Goal: Task Accomplishment & Management: Manage account settings

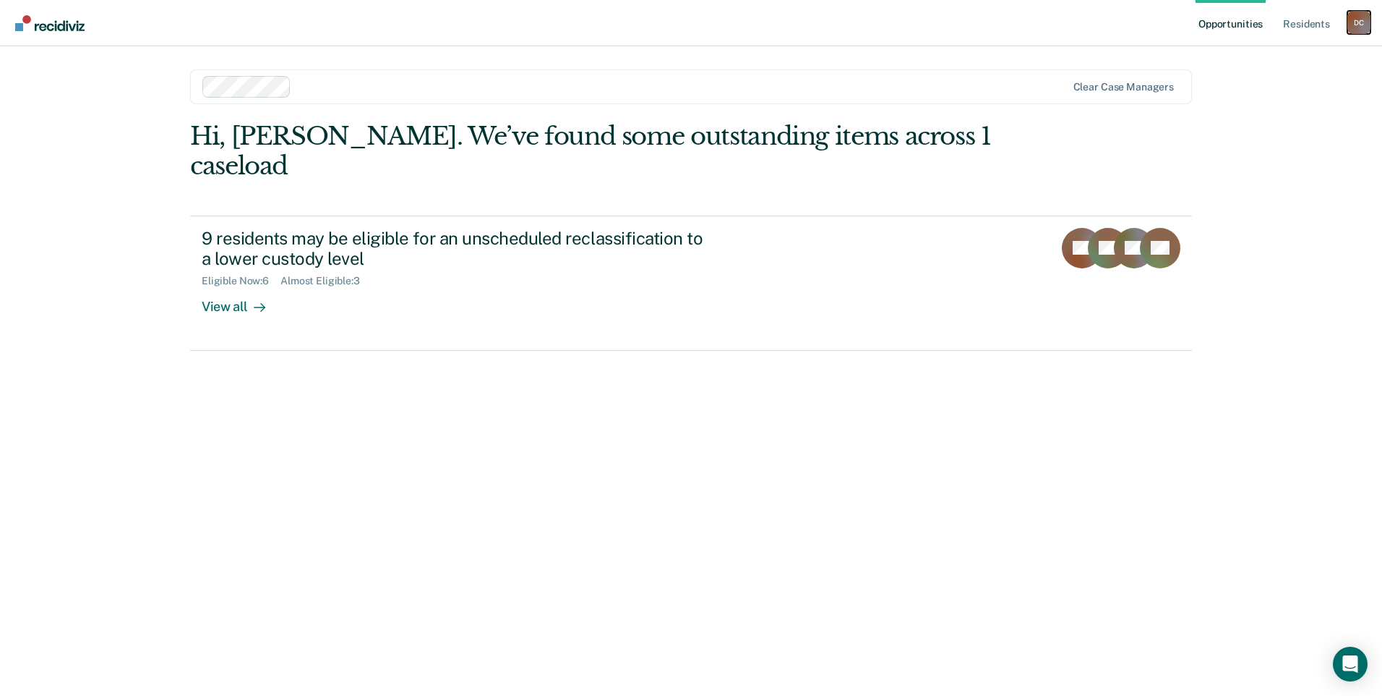
click at [1348, 14] on div "D C" at bounding box center [1359, 22] width 23 height 23
click at [1273, 87] on div "Profile How it works Log Out" at bounding box center [1301, 76] width 140 height 71
click at [1277, 95] on link "Log Out" at bounding box center [1301, 95] width 116 height 12
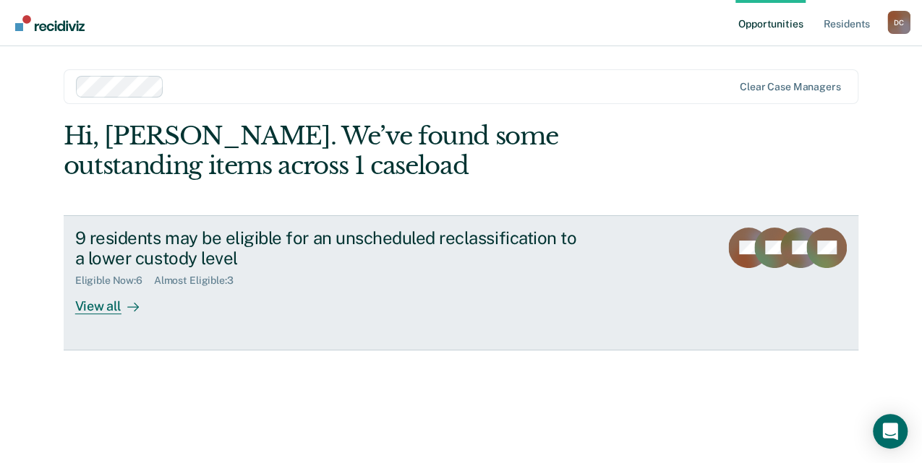
click at [166, 250] on div "9 residents may be eligible for an unscheduled reclassification to a lower cust…" at bounding box center [329, 249] width 508 height 42
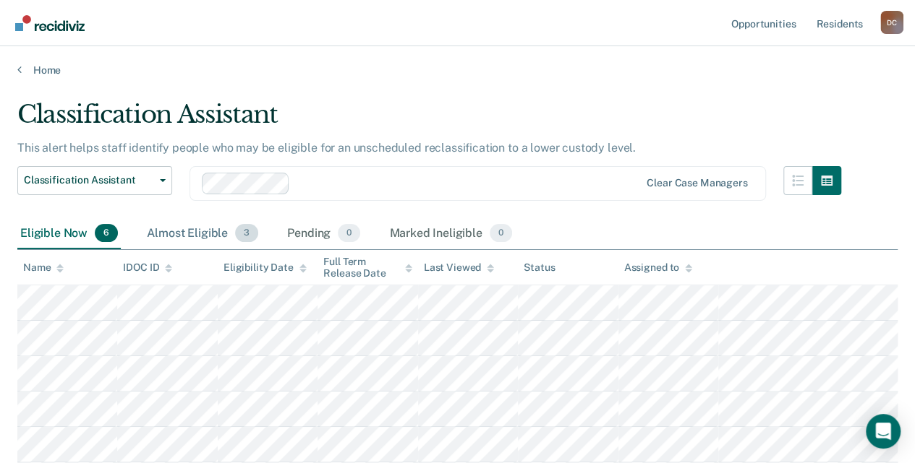
click at [189, 240] on div "Almost Eligible 3" at bounding box center [202, 234] width 117 height 32
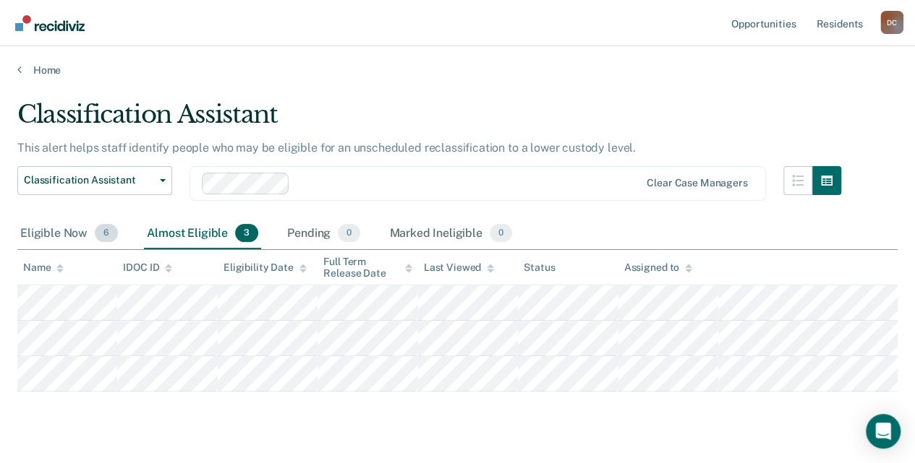
click at [81, 225] on div "Eligible Now 6" at bounding box center [68, 234] width 103 height 32
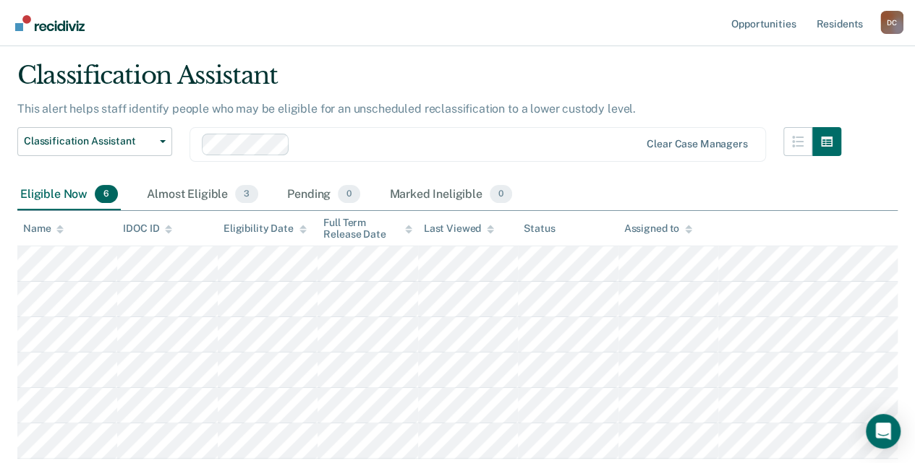
scroll to position [37, 0]
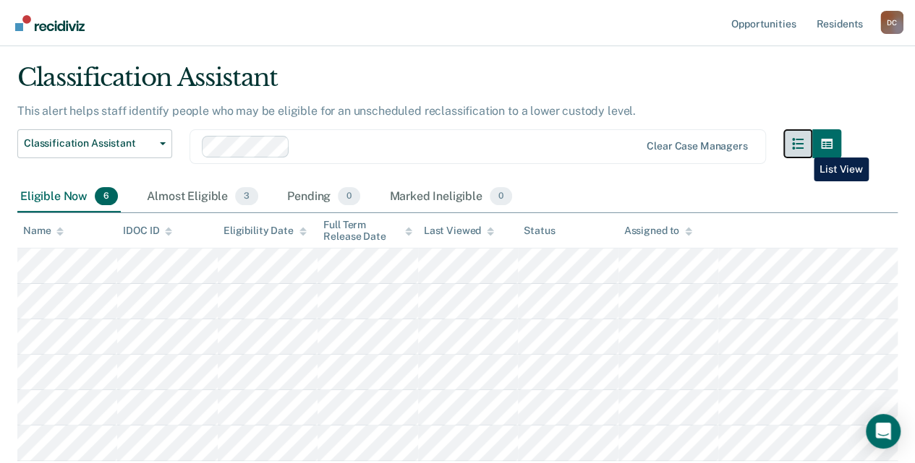
click at [803, 147] on icon "button" at bounding box center [798, 144] width 12 height 12
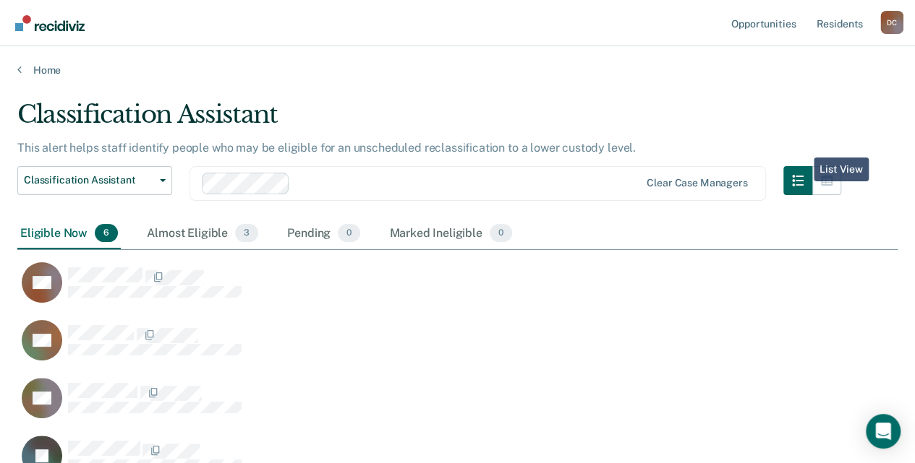
scroll to position [497, 872]
drag, startPoint x: 803, startPoint y: 147, endPoint x: 693, endPoint y: 133, distance: 110.8
click at [693, 132] on div "Classification Assistant" at bounding box center [429, 120] width 824 height 41
click at [825, 179] on button "button" at bounding box center [826, 180] width 29 height 29
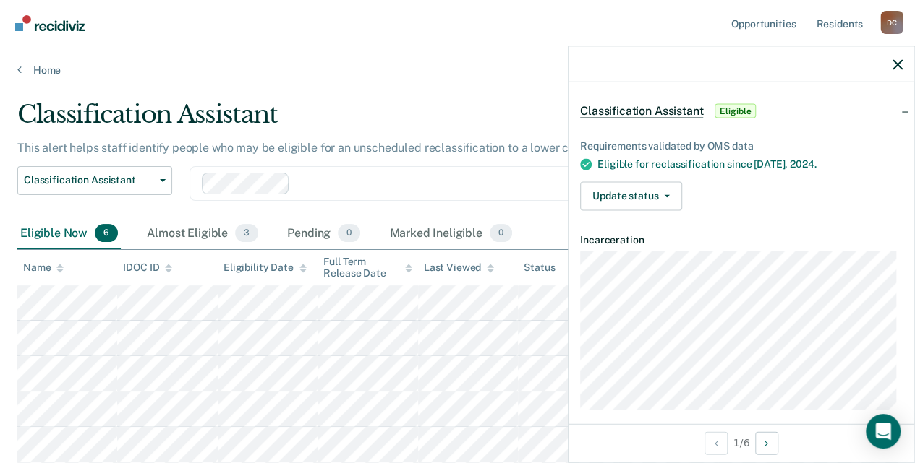
scroll to position [67, 0]
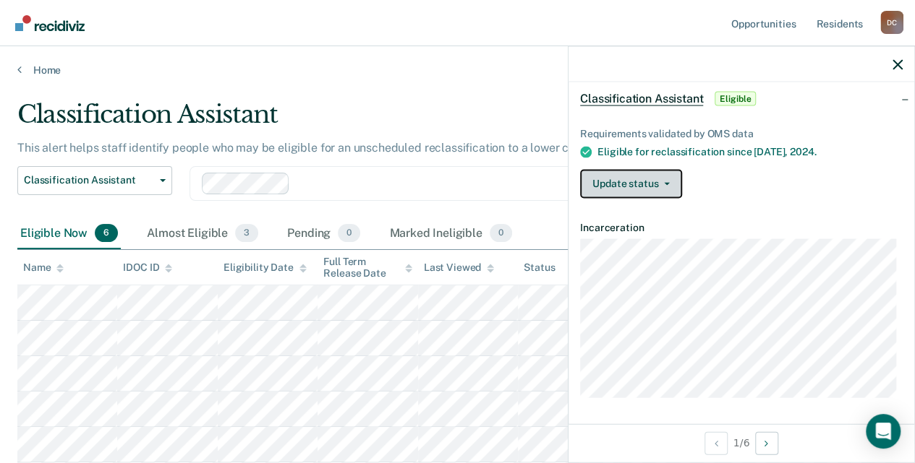
click at [662, 176] on button "Update status" at bounding box center [631, 183] width 102 height 29
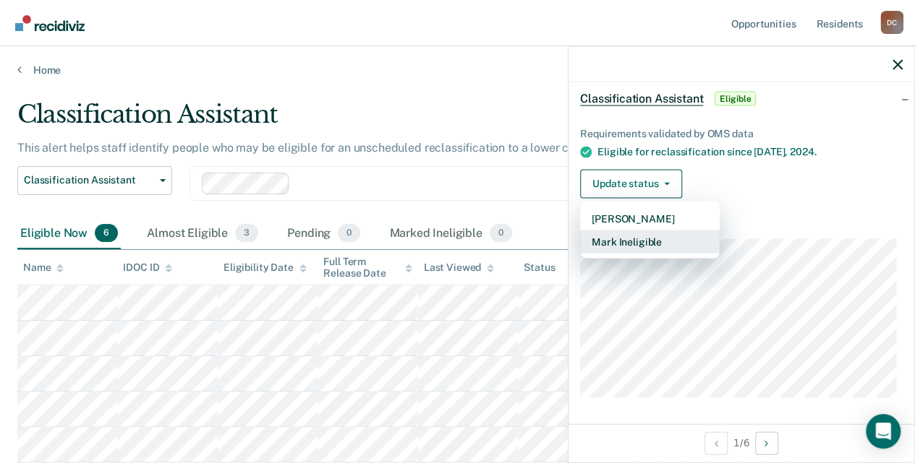
click at [649, 239] on button "Mark Ineligible" at bounding box center [650, 241] width 140 height 23
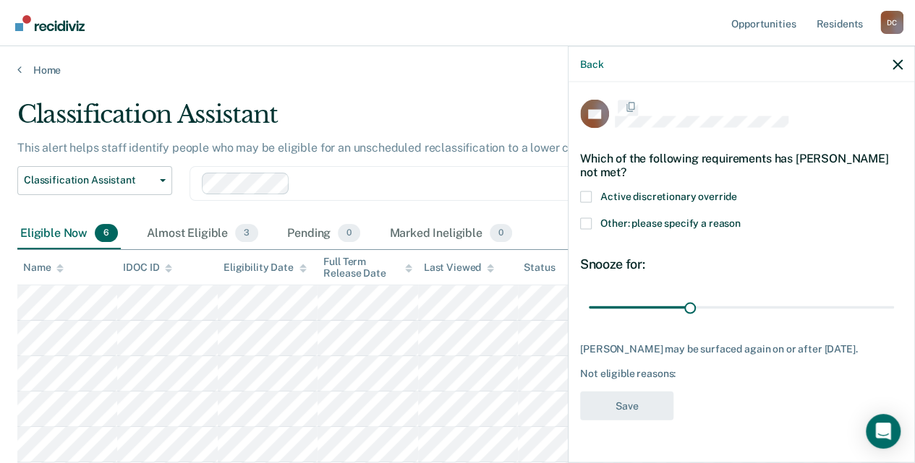
scroll to position [0, 0]
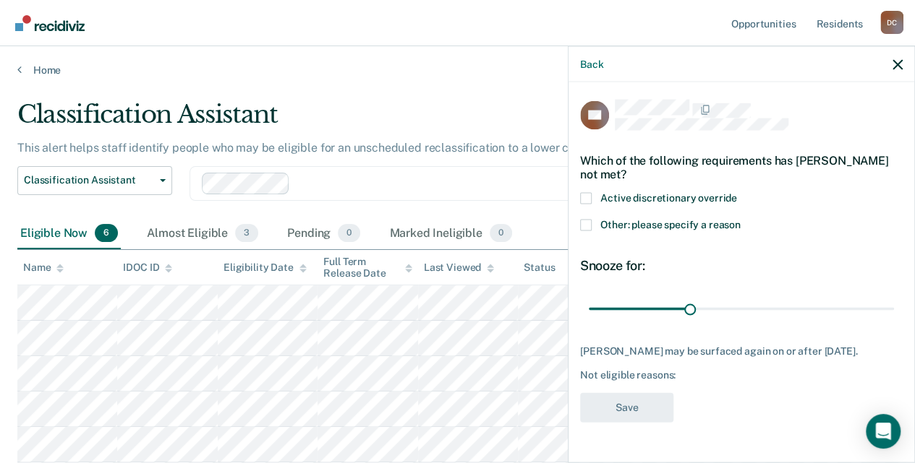
click at [613, 193] on span "Active discretionary override" at bounding box center [668, 198] width 137 height 12
click at [737, 193] on input "Active discretionary override" at bounding box center [737, 193] width 0 height 0
click at [613, 193] on span "Active discretionary override" at bounding box center [668, 198] width 137 height 12
click at [737, 193] on input "Active discretionary override" at bounding box center [737, 193] width 0 height 0
click at [617, 223] on span "Other: please specify a reason" at bounding box center [670, 225] width 140 height 12
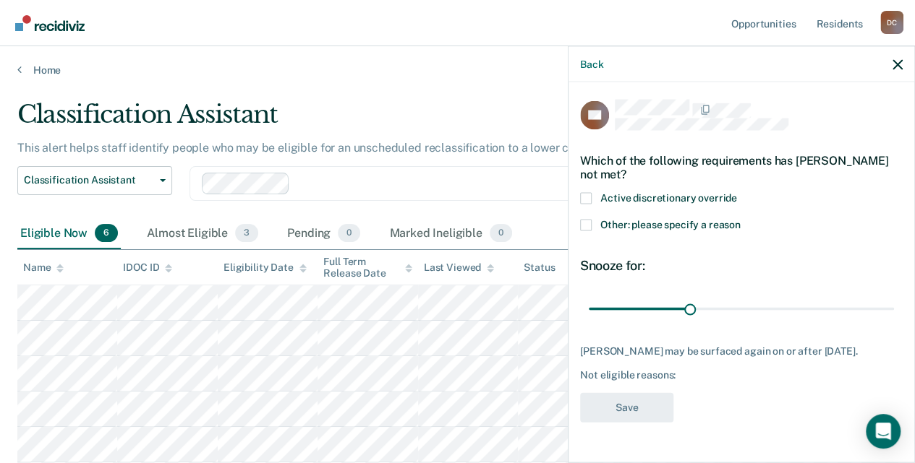
click at [740, 220] on input "Other: please specify a reason" at bounding box center [740, 220] width 0 height 0
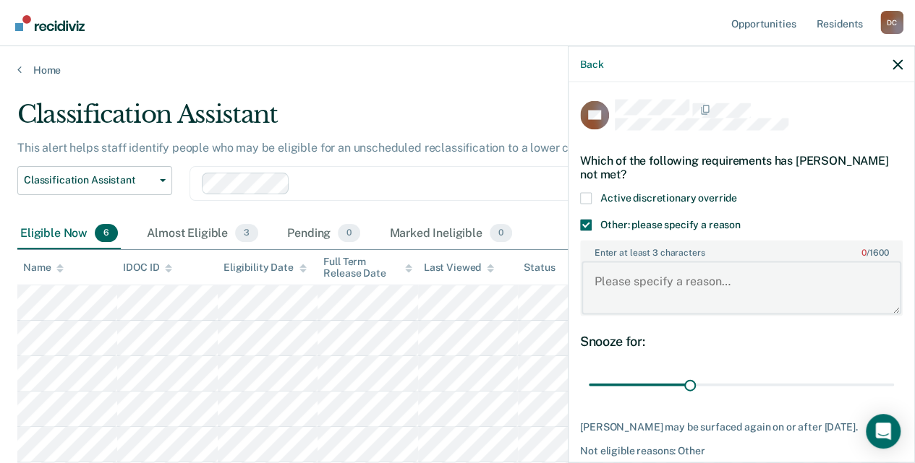
click at [615, 295] on textarea "Enter at least 3 characters 0 / 1600" at bounding box center [741, 288] width 320 height 54
type textarea "test"
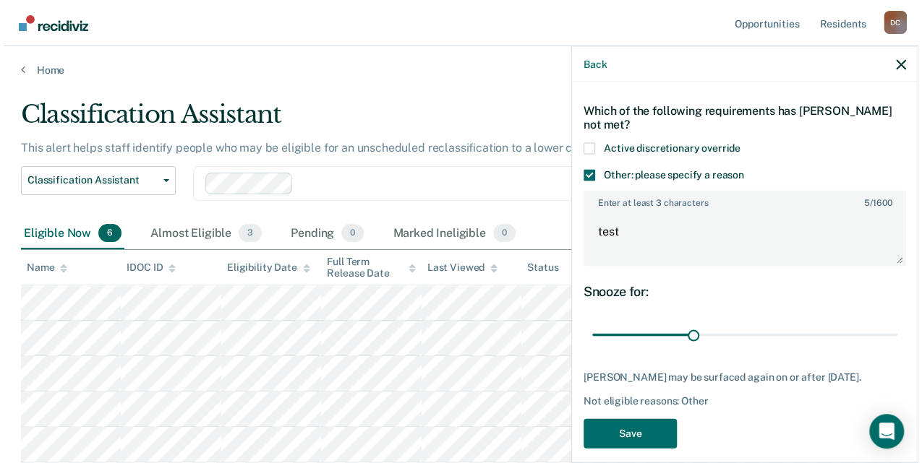
scroll to position [61, 0]
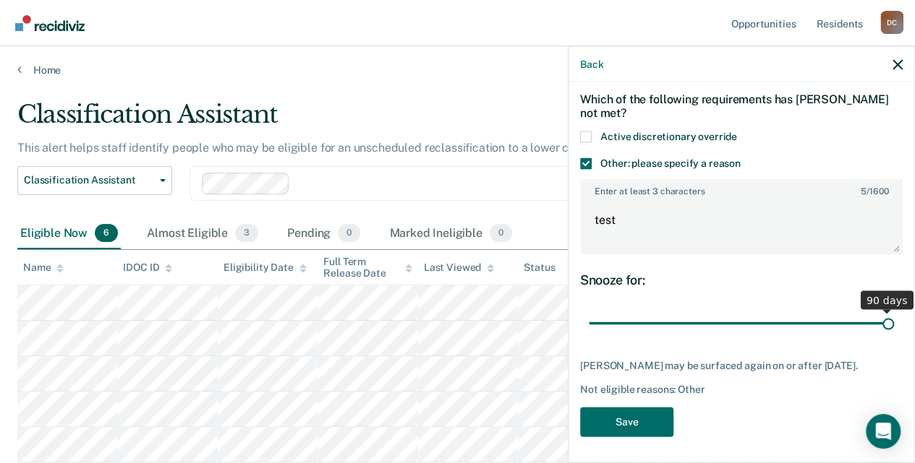
drag, startPoint x: 685, startPoint y: 323, endPoint x: 906, endPoint y: 346, distance: 221.7
click at [894, 336] on input "range" at bounding box center [741, 323] width 305 height 25
type input "89"
click at [879, 329] on input "range" at bounding box center [741, 323] width 305 height 25
click at [628, 426] on button "Save" at bounding box center [626, 423] width 93 height 30
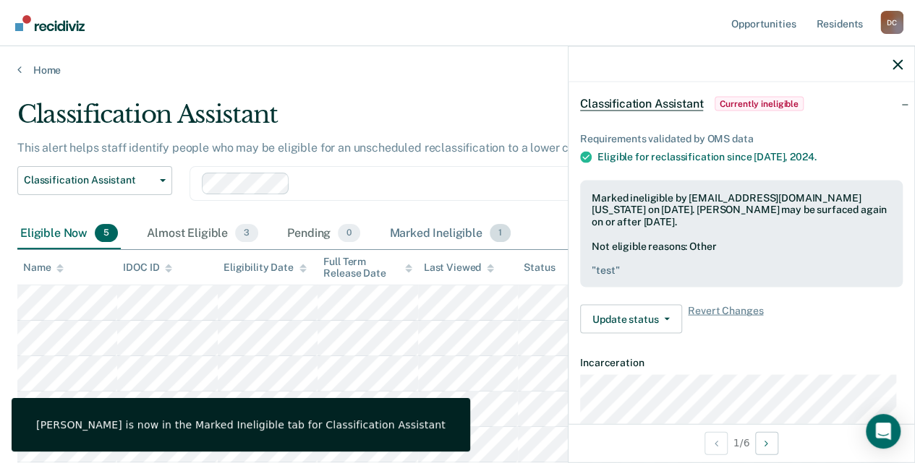
click at [465, 234] on div "Marked Ineligible 1" at bounding box center [449, 234] width 127 height 32
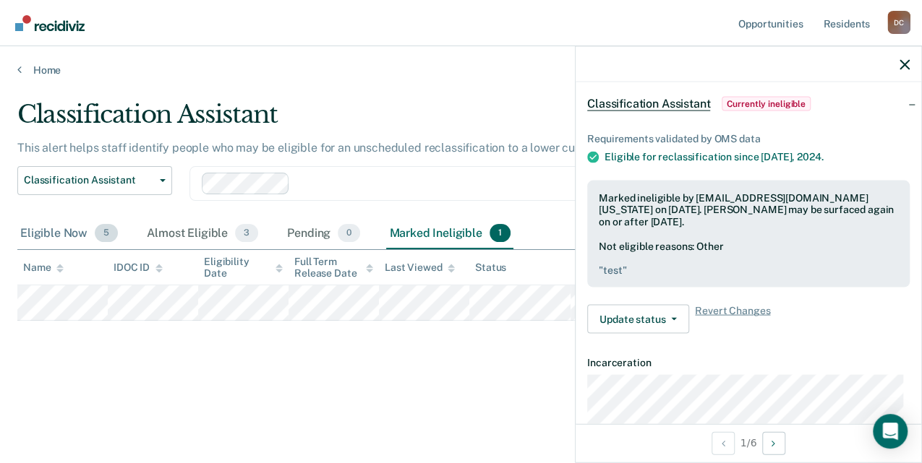
click at [64, 225] on div "Eligible Now 5" at bounding box center [68, 234] width 103 height 32
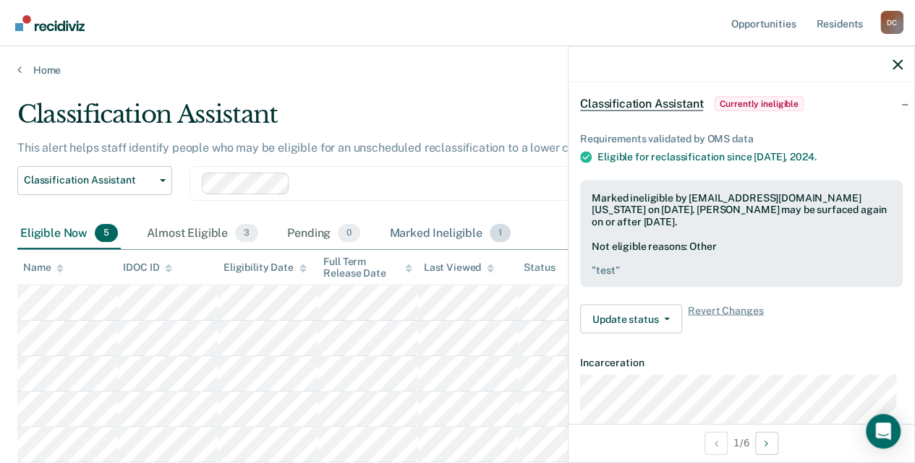
click at [446, 232] on div "Marked Ineligible 1" at bounding box center [449, 234] width 127 height 32
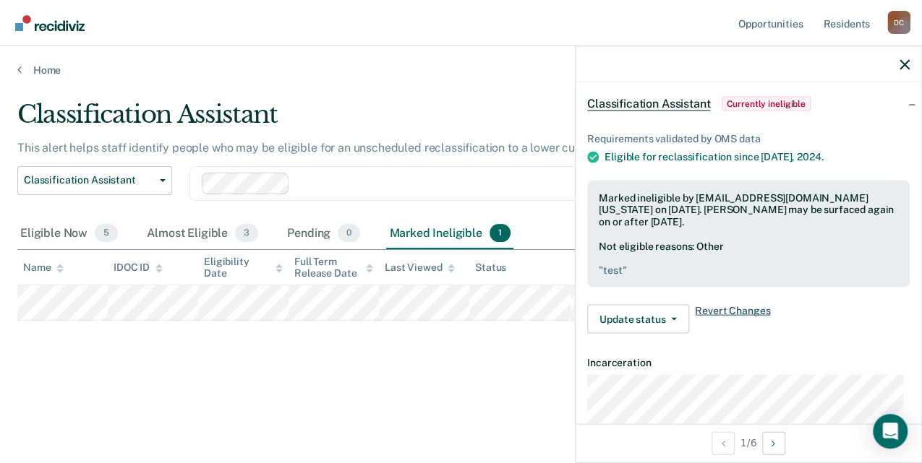
click at [751, 314] on span "Revert Changes" at bounding box center [732, 319] width 75 height 29
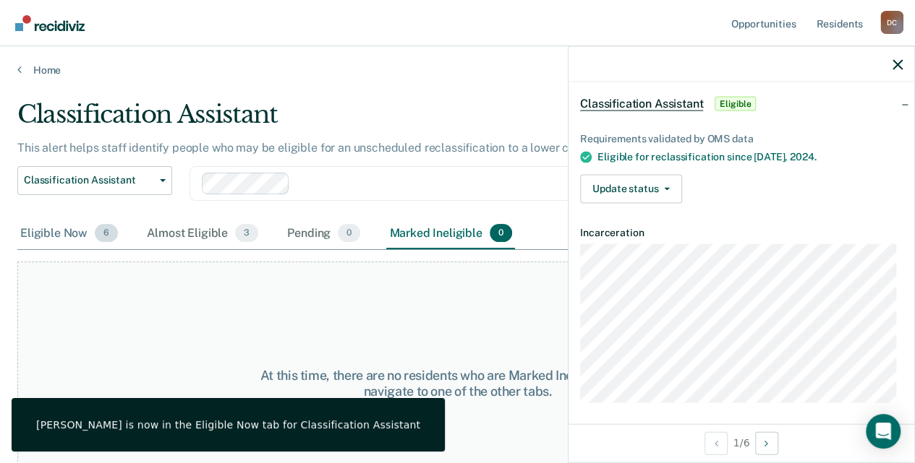
click at [43, 237] on div "Eligible Now 6" at bounding box center [68, 234] width 103 height 32
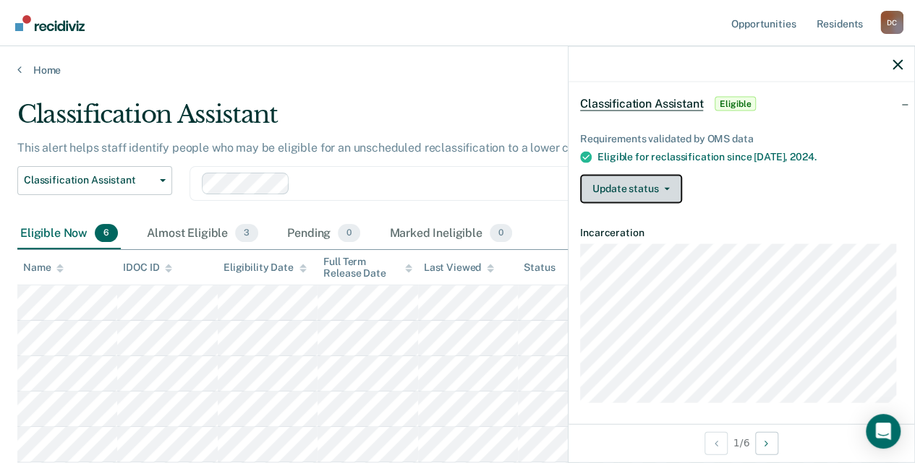
click at [652, 189] on button "Update status" at bounding box center [631, 188] width 102 height 29
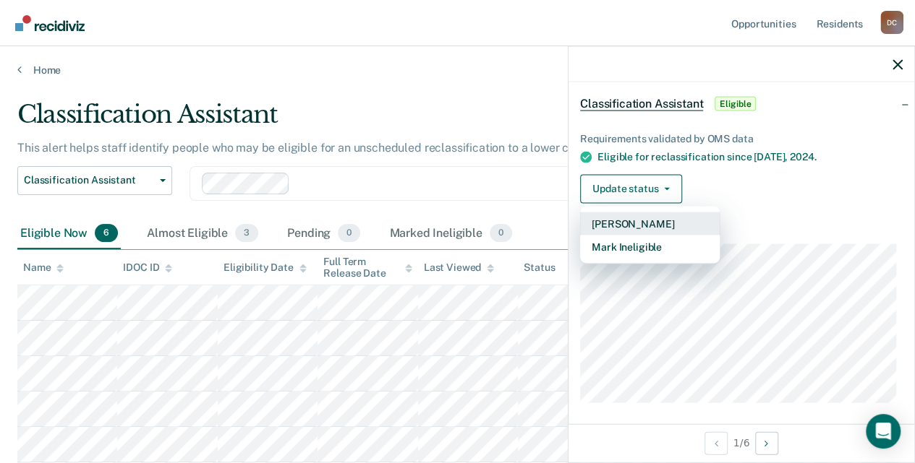
click at [662, 218] on button "Mark Pending" at bounding box center [650, 223] width 140 height 23
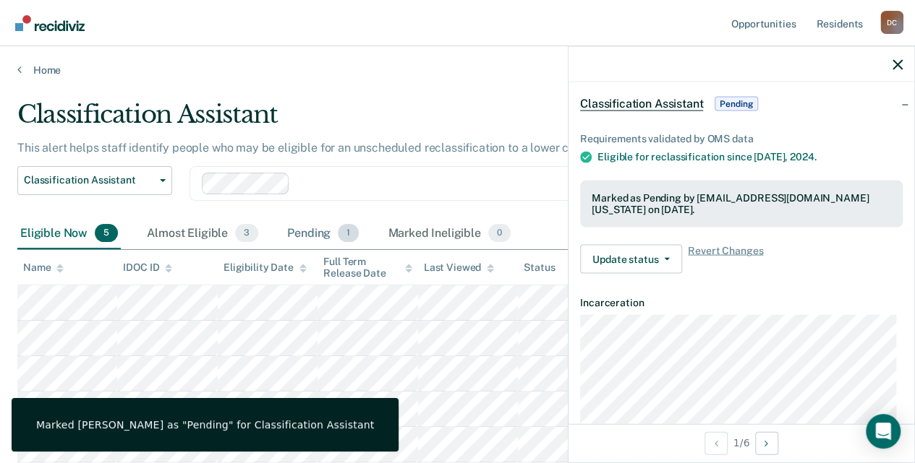
click at [343, 243] on div "Pending 1" at bounding box center [322, 234] width 77 height 32
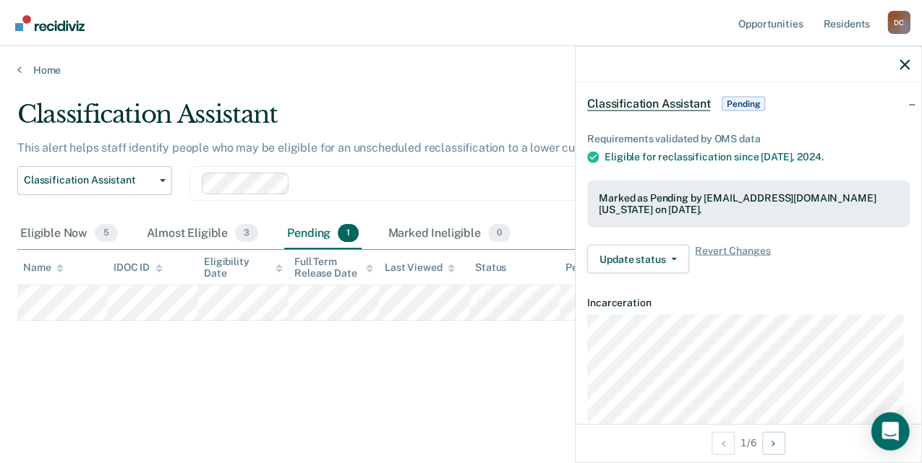
click at [889, 438] on icon "Open Intercom Messenger" at bounding box center [890, 431] width 19 height 19
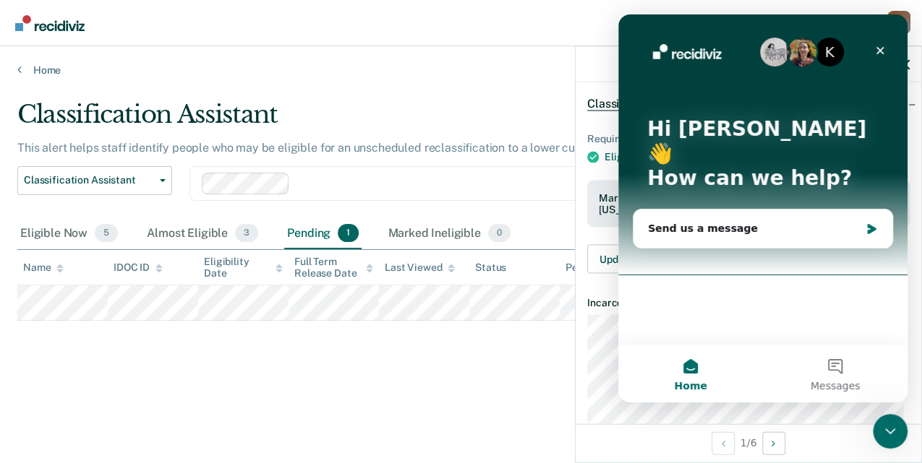
scroll to position [0, 0]
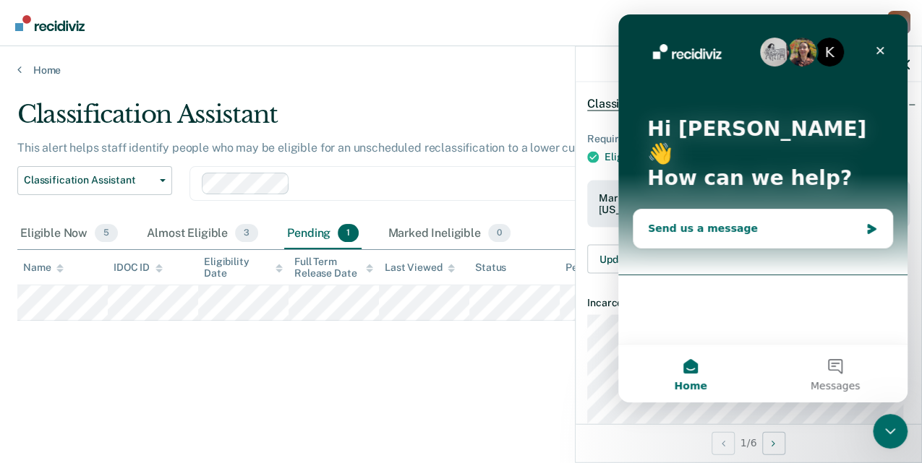
click at [656, 221] on div "Send us a message" at bounding box center [754, 228] width 212 height 15
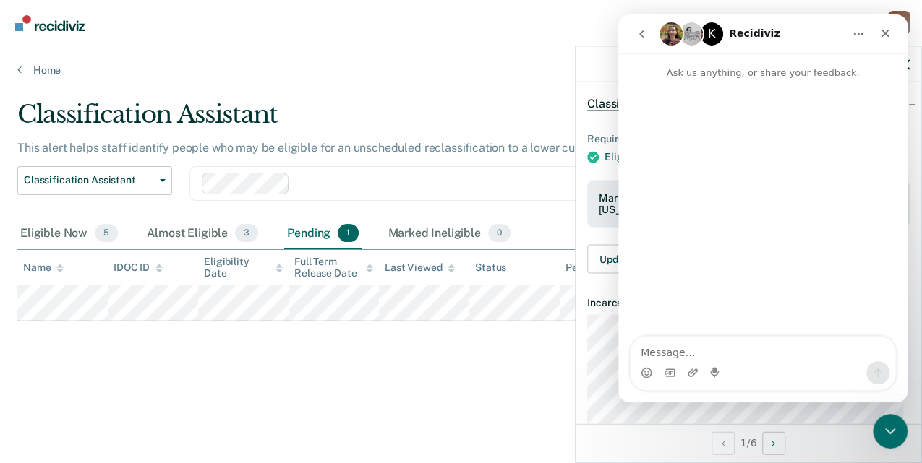
click at [644, 38] on icon "go back" at bounding box center [642, 34] width 12 height 12
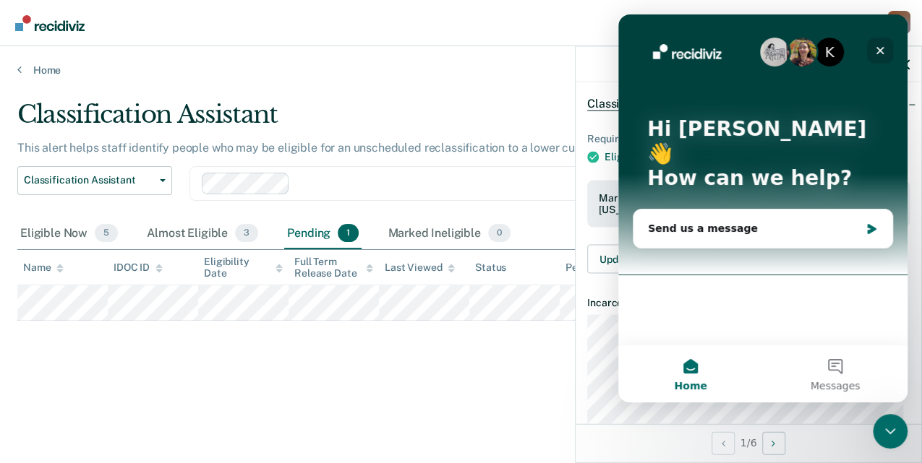
click at [879, 55] on icon "Close" at bounding box center [880, 51] width 12 height 12
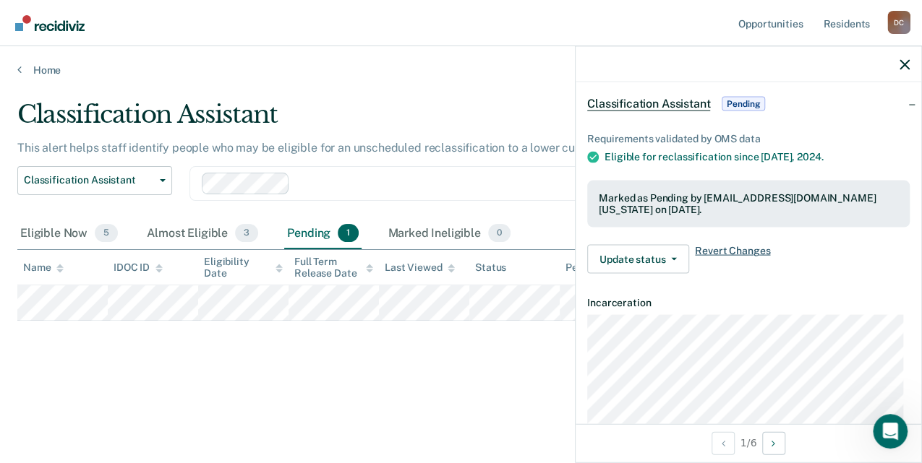
click at [745, 249] on span "Revert Changes" at bounding box center [732, 259] width 75 height 29
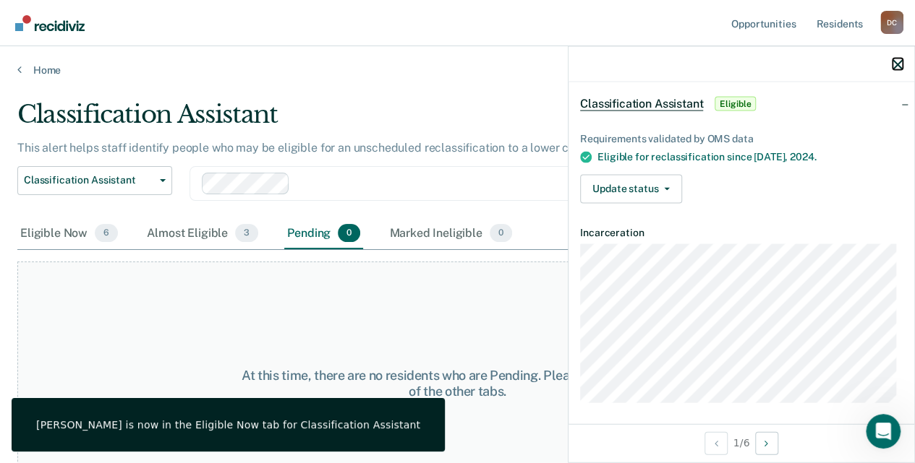
click at [897, 61] on icon "button" at bounding box center [897, 64] width 10 height 10
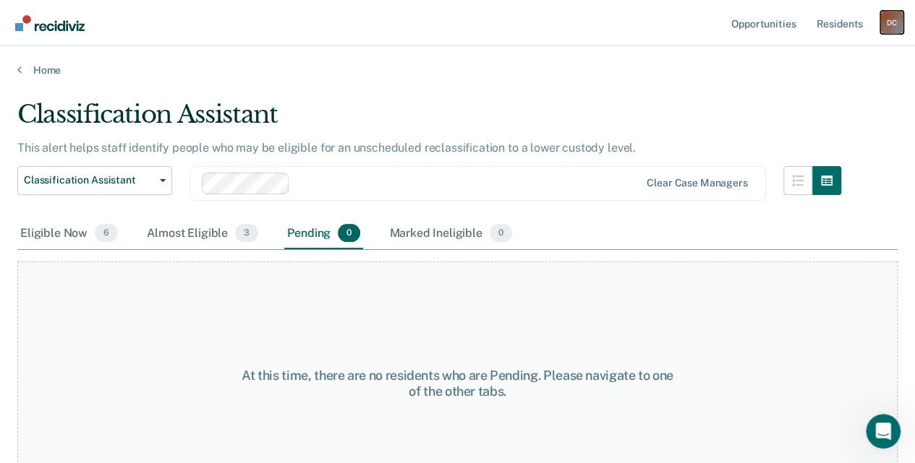
click at [891, 19] on div "D C" at bounding box center [891, 22] width 23 height 23
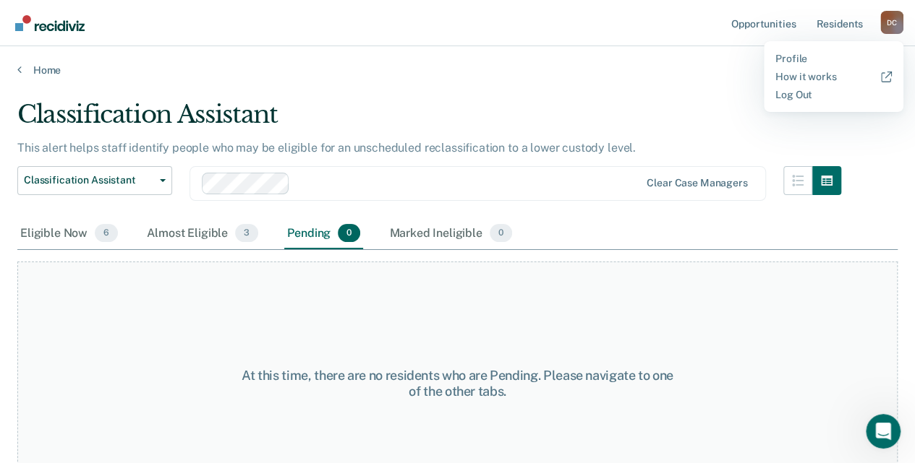
click at [535, 102] on div "Classification Assistant" at bounding box center [429, 120] width 824 height 41
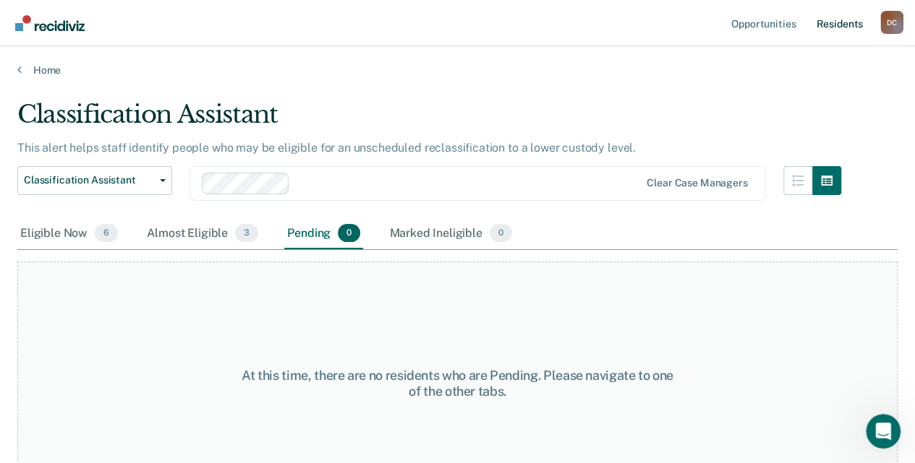
click at [851, 30] on link "Resident s" at bounding box center [839, 23] width 53 height 46
